Goal: Information Seeking & Learning: Learn about a topic

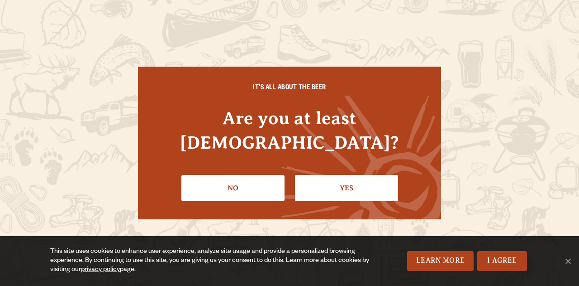
click at [317, 175] on link "Yes" at bounding box center [346, 188] width 103 height 26
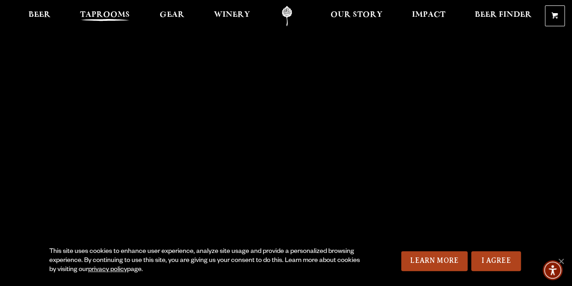
click at [108, 16] on span "Taprooms" at bounding box center [105, 14] width 50 height 7
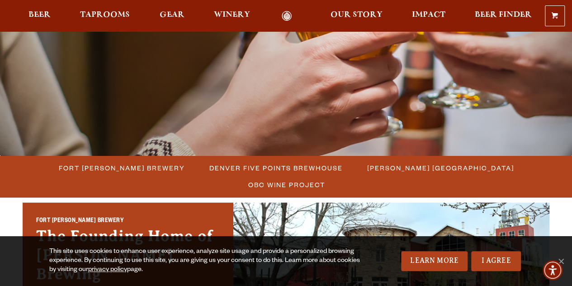
scroll to position [226, 0]
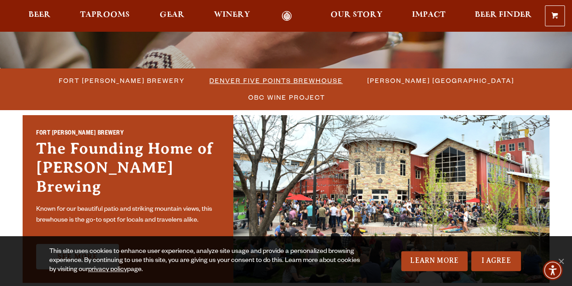
click at [210, 83] on span "Denver Five Points Brewhouse" at bounding box center [276, 80] width 133 height 13
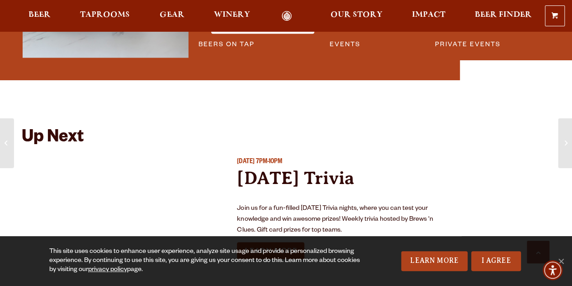
scroll to position [772, 0]
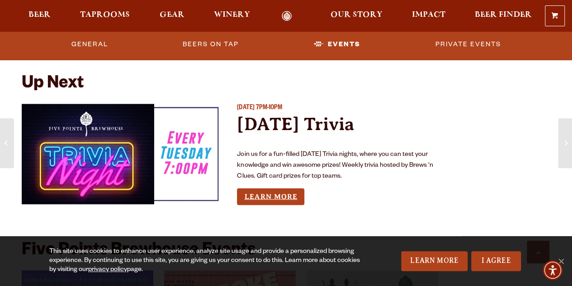
click at [256, 188] on link "Learn More" at bounding box center [270, 196] width 67 height 17
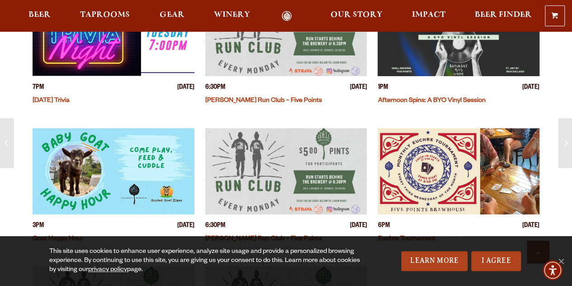
scroll to position [423, 0]
